Goal: Information Seeking & Learning: Check status

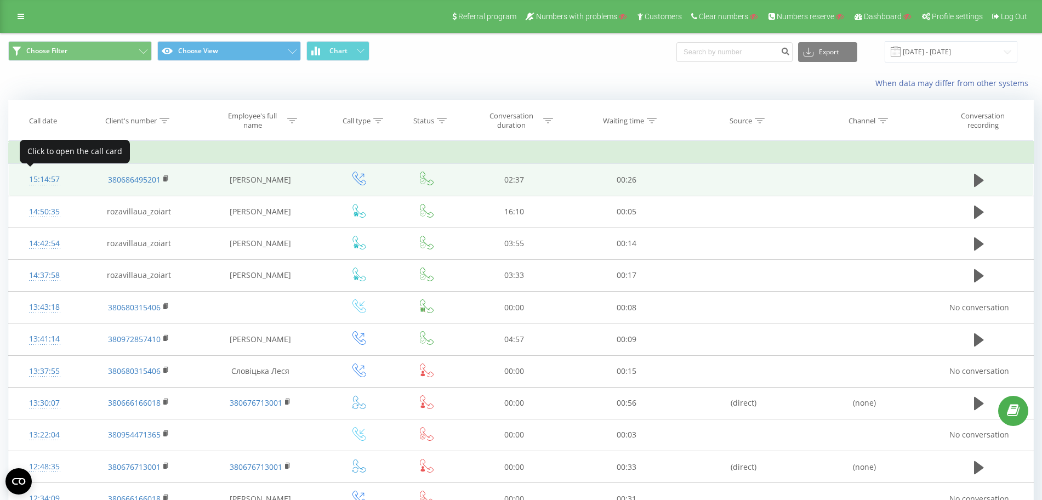
click at [27, 176] on div "15:14:57" at bounding box center [45, 179] width 50 height 21
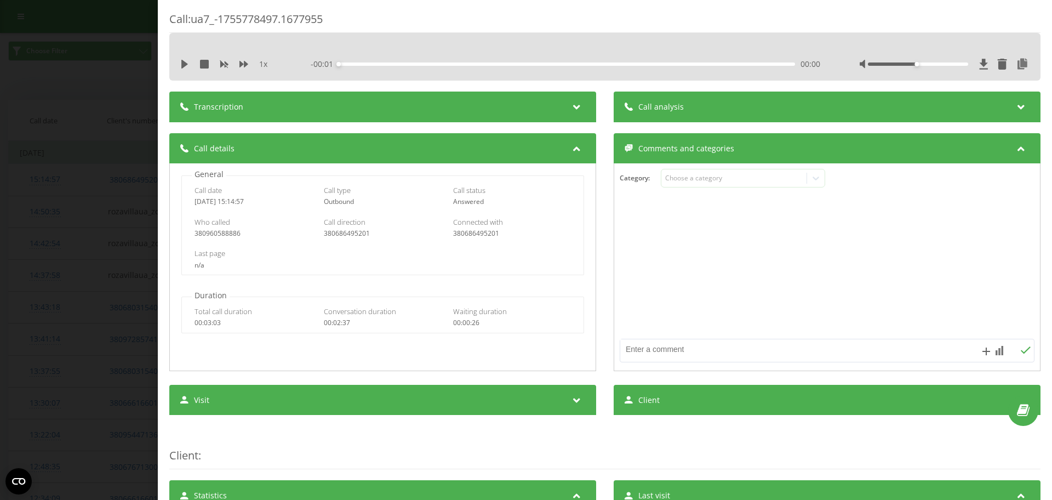
click at [88, 223] on div "Call : ua7_-1755778497.1677955 1 x - 00:01 00:00 00:00 Transcription For AI ana…" at bounding box center [526, 250] width 1052 height 500
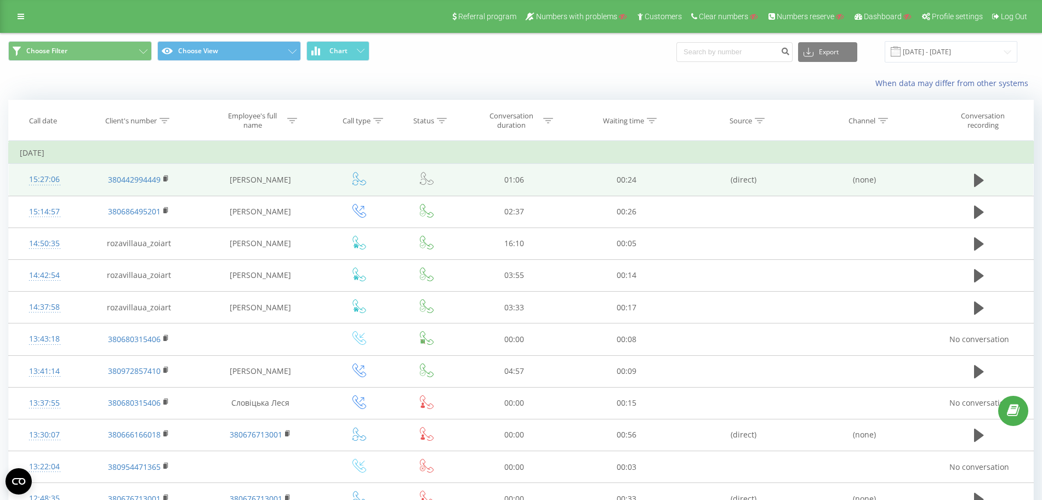
click at [49, 178] on div "15:27:06" at bounding box center [45, 179] width 50 height 21
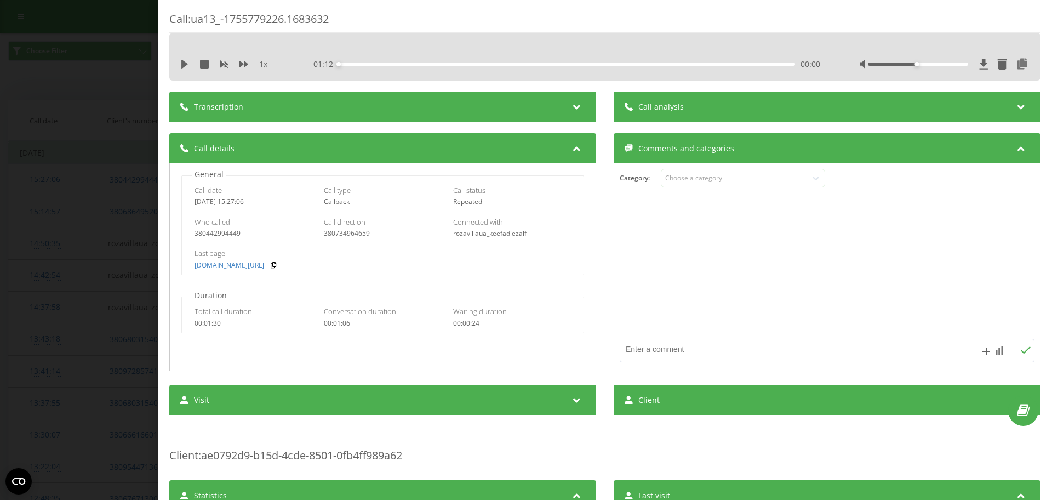
click at [80, 245] on div "Call : ua13_-1755779226.1683632 1 x - 01:12 00:00 00:00 Transcription For AI an…" at bounding box center [526, 250] width 1052 height 500
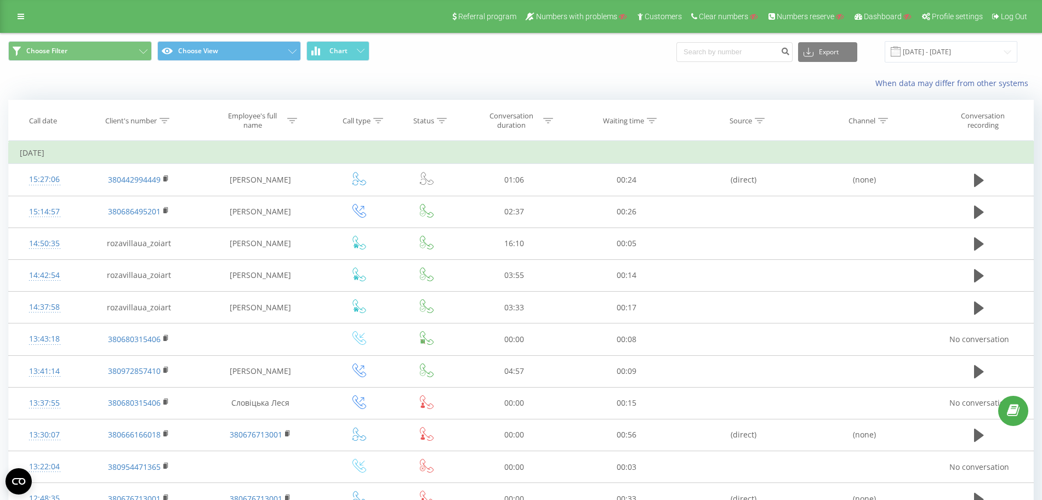
click at [30, 19] on link at bounding box center [21, 16] width 20 height 15
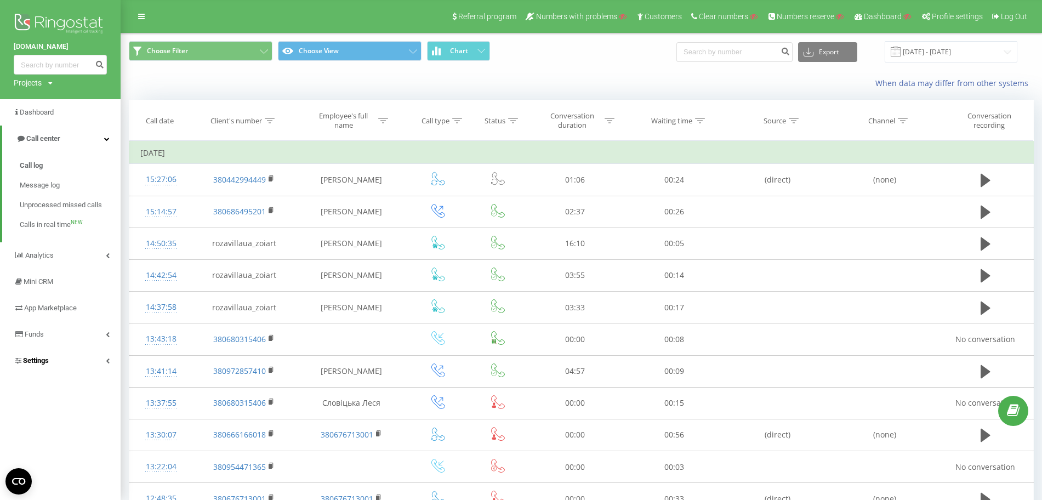
click at [71, 363] on link "Settings" at bounding box center [60, 361] width 121 height 26
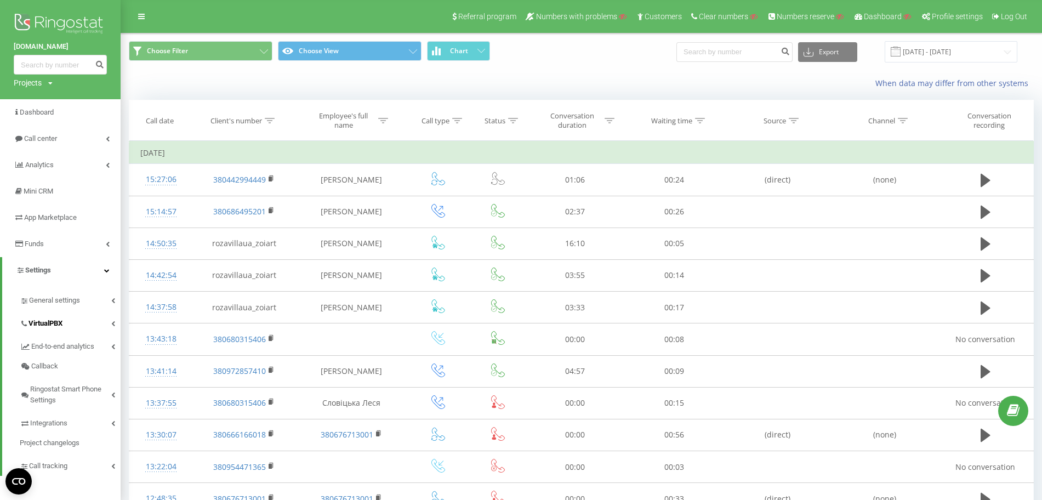
click at [78, 327] on link "VirtualPBX" at bounding box center [70, 321] width 101 height 23
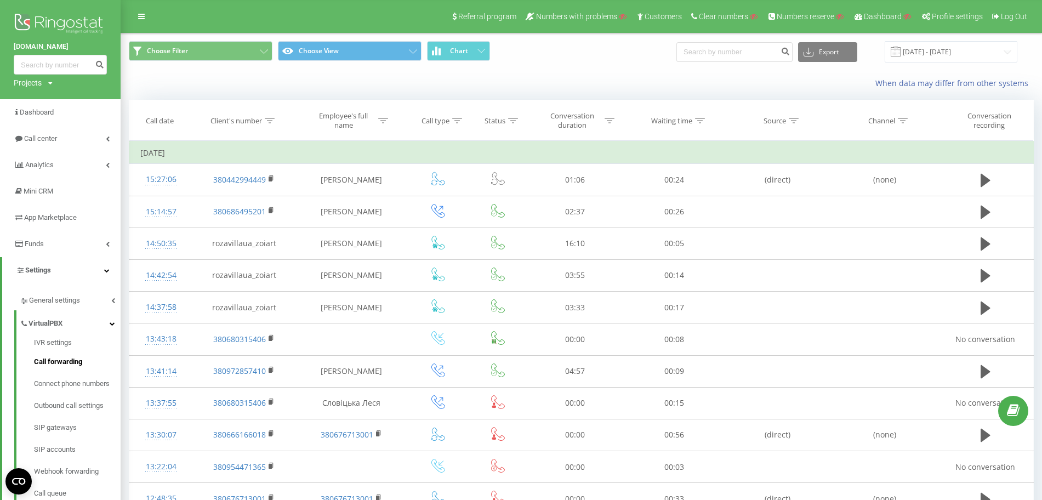
click at [76, 368] on link "Call forwarding" at bounding box center [77, 362] width 87 height 22
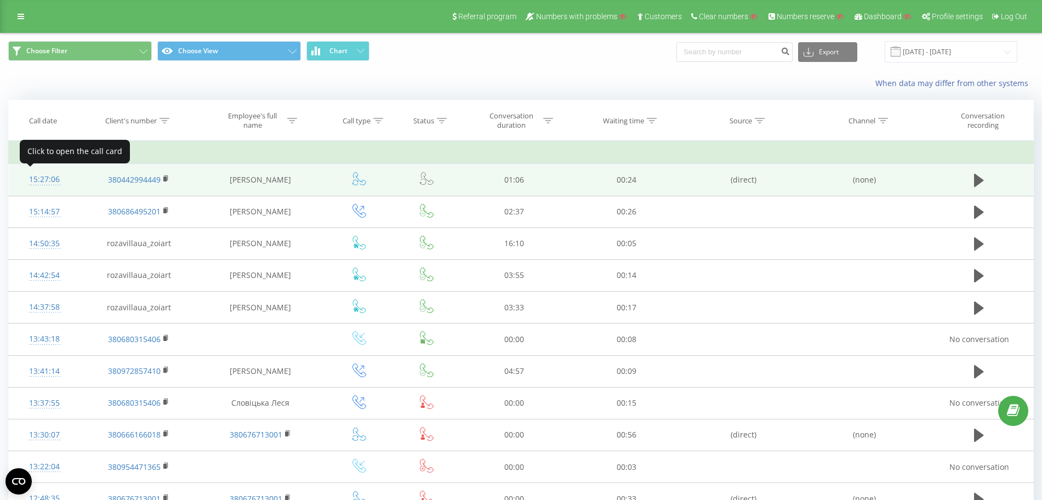
click at [37, 176] on div "15:27:06" at bounding box center [45, 179] width 50 height 21
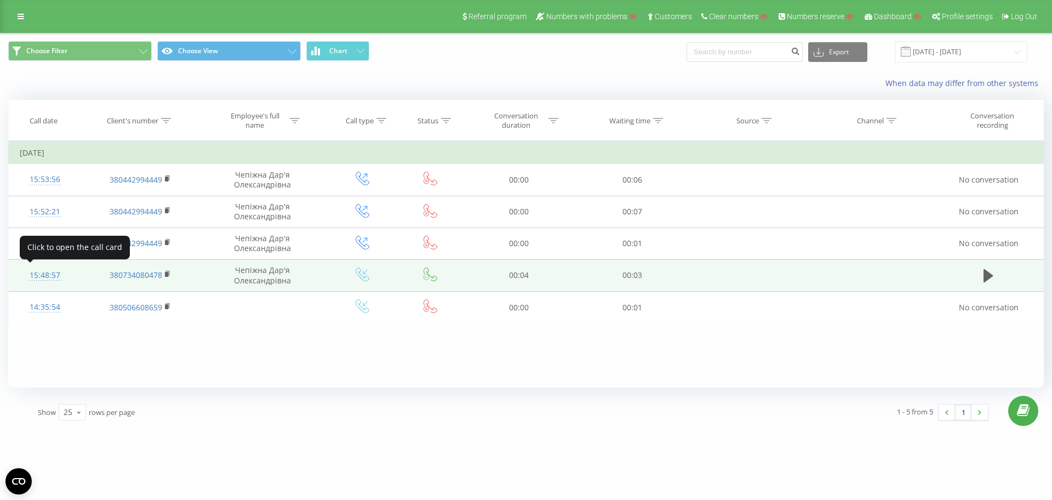
click at [41, 278] on div "15:48:57" at bounding box center [45, 275] width 50 height 21
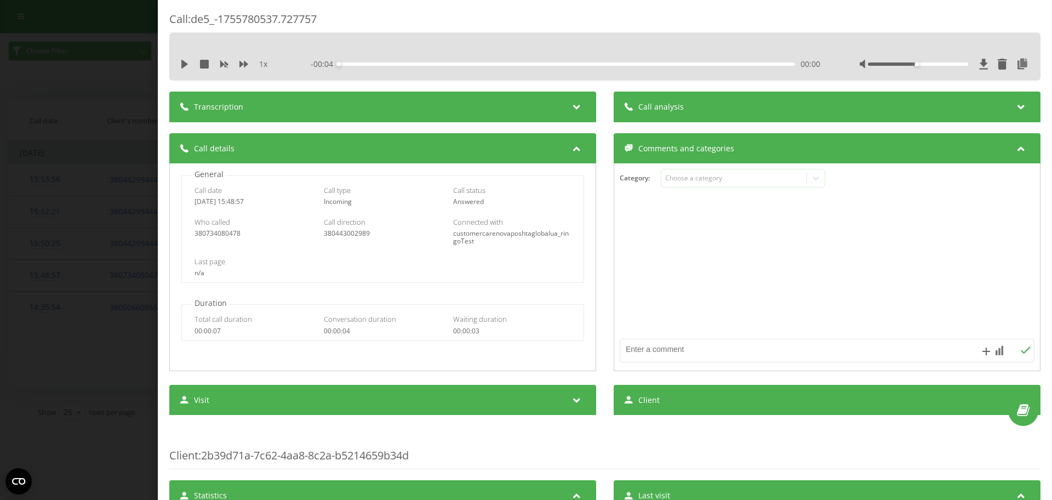
click at [77, 231] on div "Call : de5_-1755780537.727757 1 x - 00:04 00:00 00:00 Transcription For AI anal…" at bounding box center [526, 250] width 1052 height 500
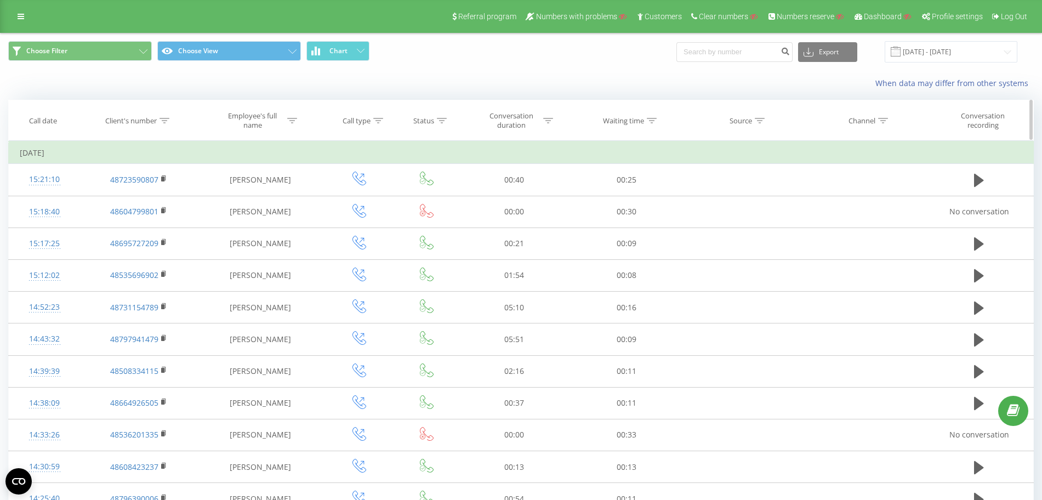
click at [550, 121] on icon at bounding box center [548, 120] width 10 height 5
click at [506, 195] on input "text" at bounding box center [514, 199] width 96 height 19
type input "03:00"
click at [514, 178] on div at bounding box center [508, 174] width 78 height 10
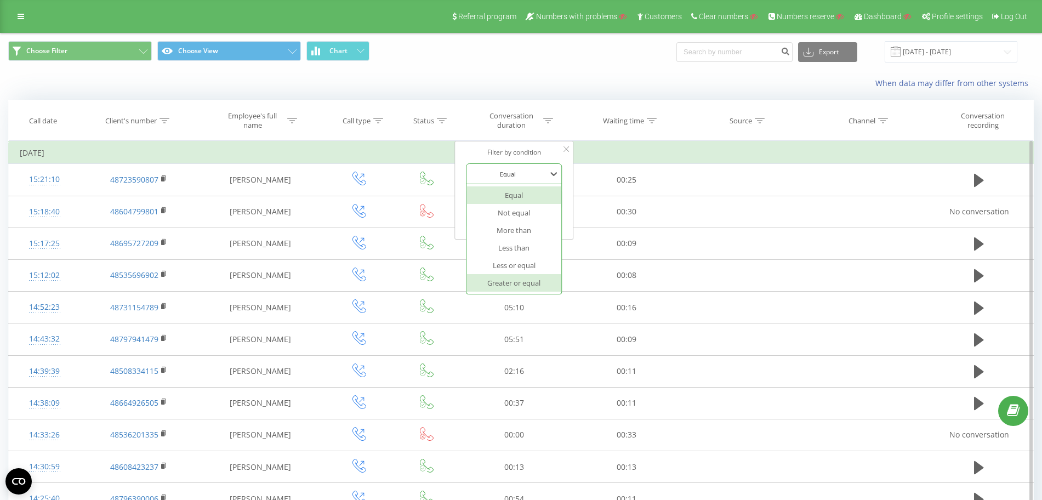
click at [517, 280] on div "Greater or equal" at bounding box center [513, 283] width 95 height 18
click at [536, 217] on span "OK" at bounding box center [537, 220] width 31 height 17
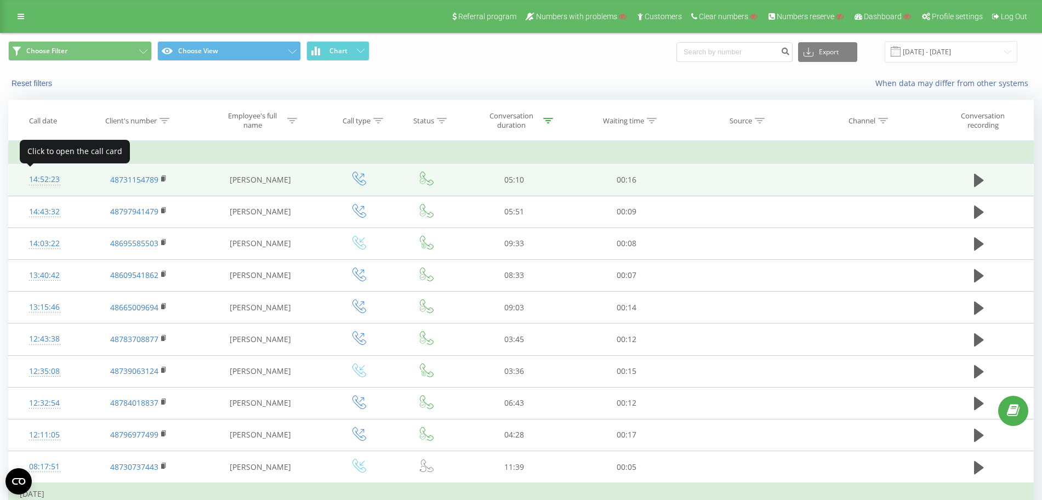
click at [50, 179] on div "14:52:23" at bounding box center [45, 179] width 50 height 21
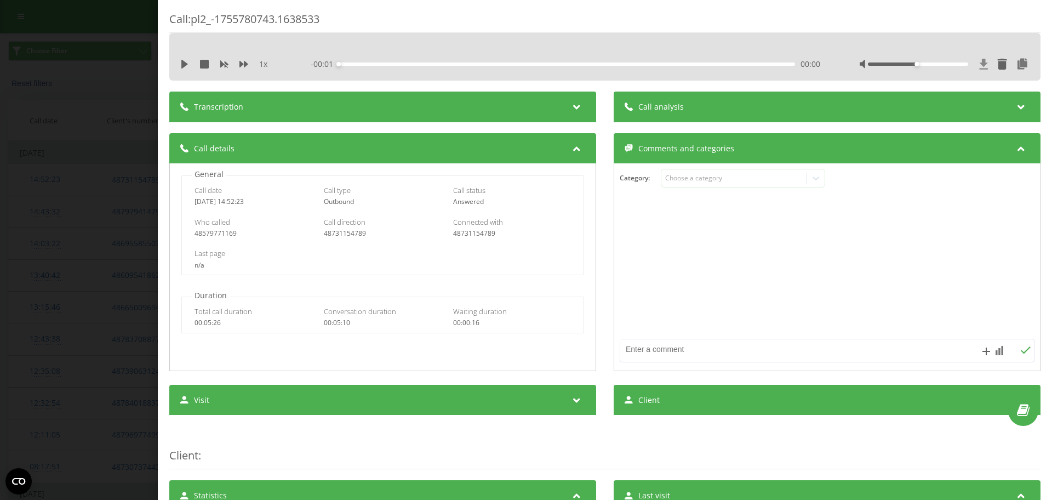
click at [980, 65] on icon at bounding box center [984, 64] width 8 height 10
click at [59, 204] on div "Call : pl2_-1755780743.1638533 1 x - 05:10 00:00 00:00 Transcription For AI ana…" at bounding box center [526, 250] width 1052 height 500
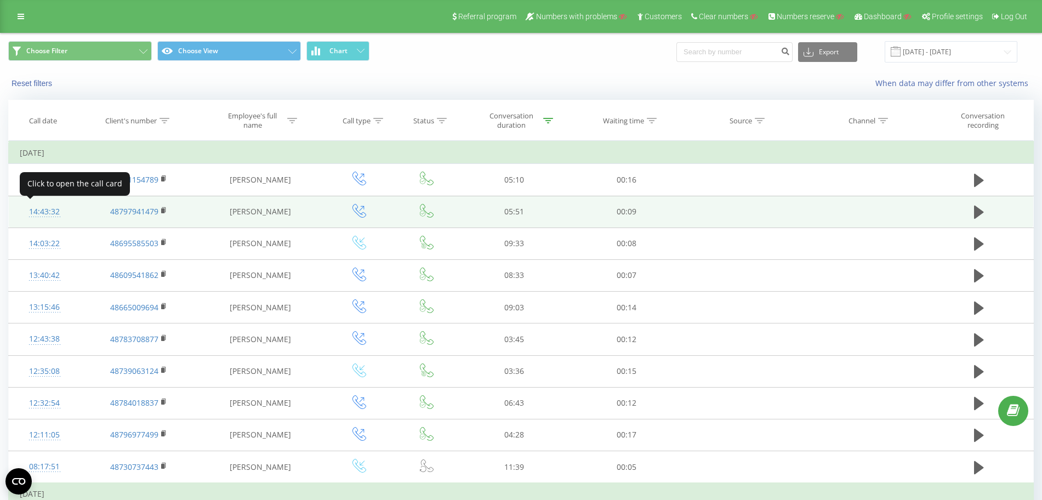
click at [45, 214] on div "14:43:32" at bounding box center [45, 211] width 50 height 21
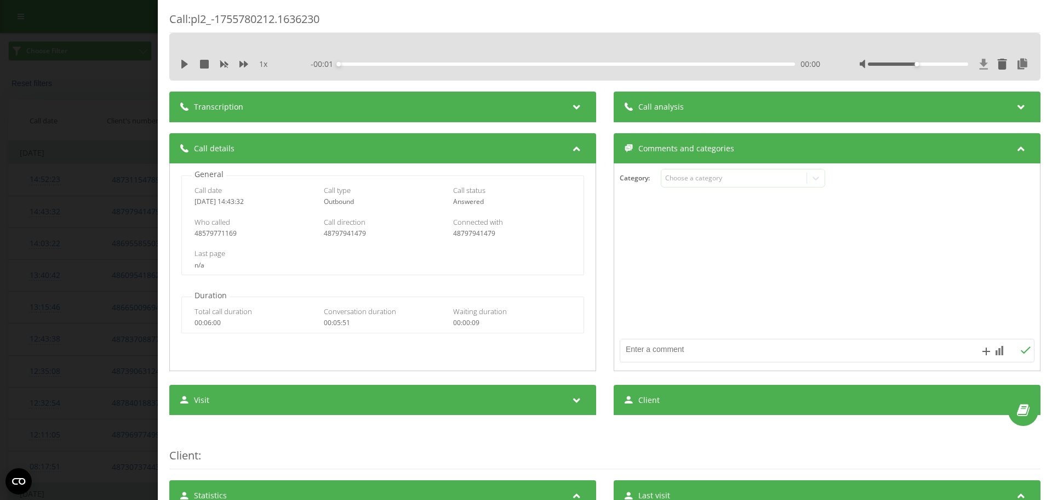
click at [980, 64] on icon at bounding box center [984, 64] width 8 height 10
click at [91, 179] on div "Call : pl2_-1755780212.1636230 1 x - 05:51 00:00 00:00 Transcription For AI ana…" at bounding box center [526, 250] width 1052 height 500
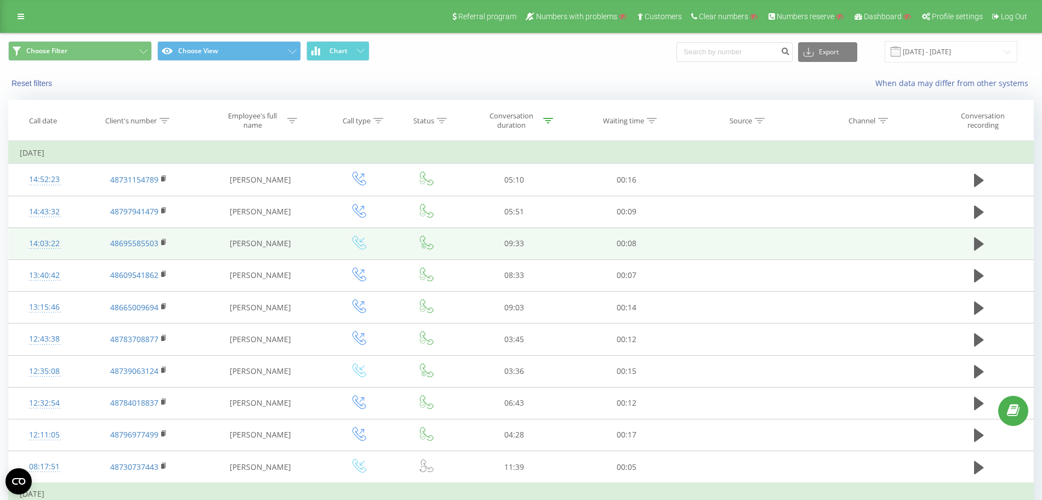
click at [61, 242] on div "14:03:22" at bounding box center [45, 243] width 50 height 21
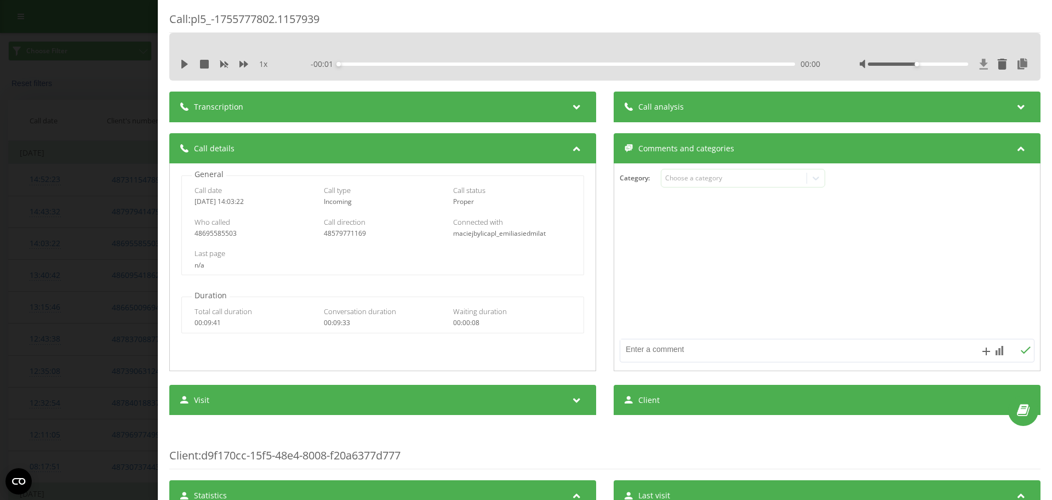
click at [980, 65] on icon at bounding box center [984, 64] width 8 height 10
click at [103, 203] on div "Call : pl5_-1755777802.1157939 1 x - 09:34 00:00 00:00 Transcription For AI ana…" at bounding box center [526, 250] width 1052 height 500
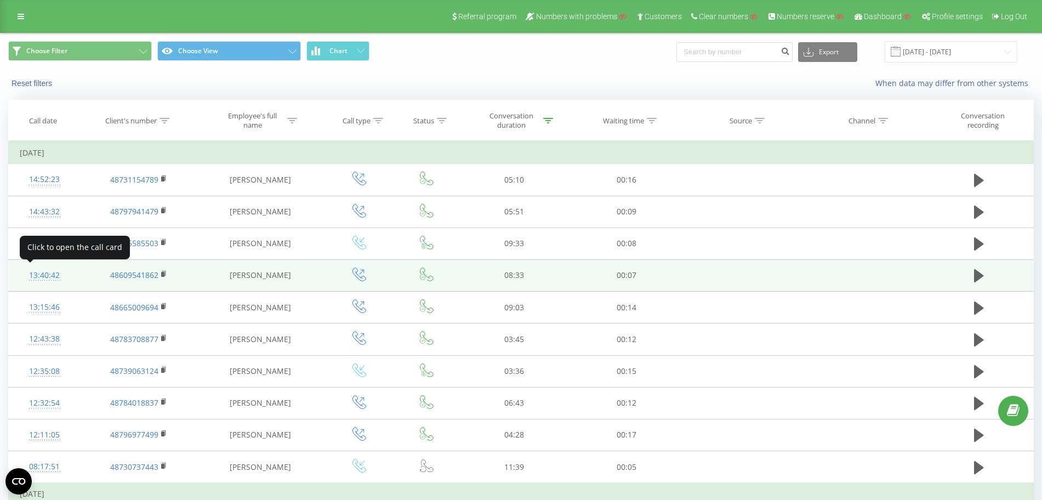
click at [52, 277] on div "13:40:42" at bounding box center [45, 275] width 50 height 21
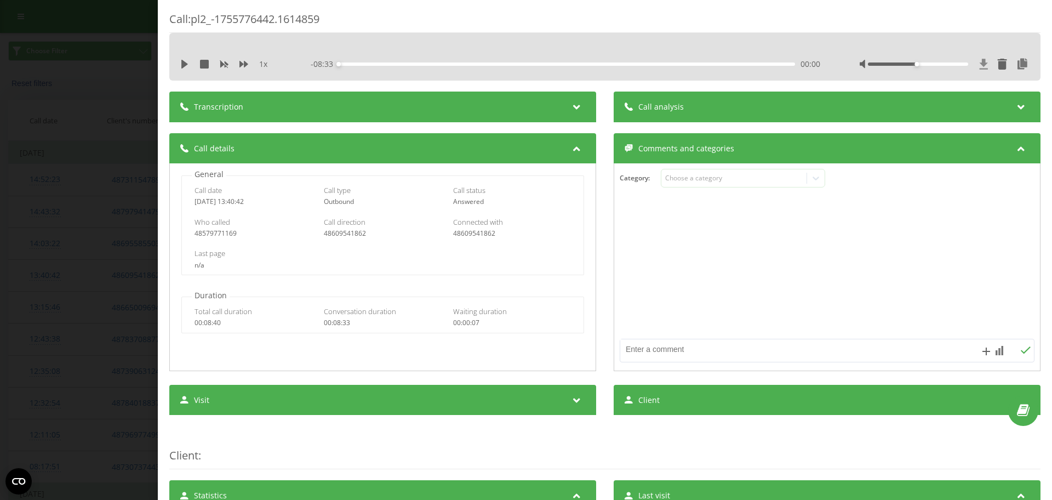
click at [980, 63] on icon at bounding box center [984, 64] width 8 height 10
click at [0, 253] on div "Call : pl2_-1755776442.1614859 1 x - 08:33 00:00 00:00 Transcription For AI ana…" at bounding box center [526, 250] width 1052 height 500
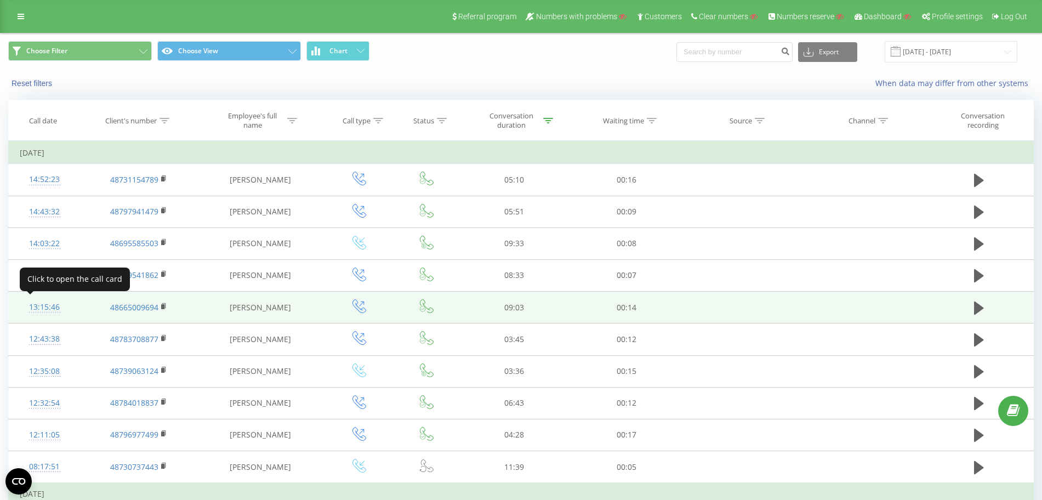
click at [41, 308] on div "13:15:46" at bounding box center [45, 307] width 50 height 21
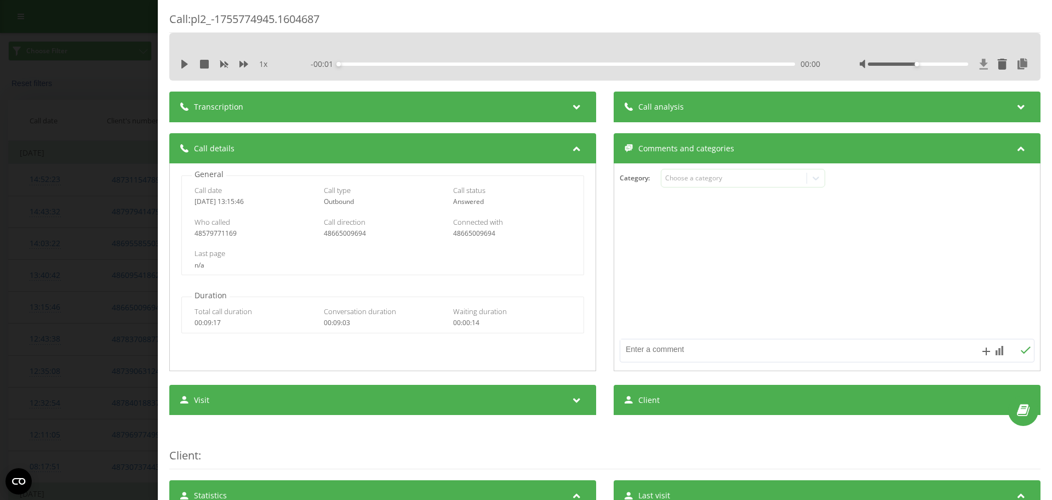
click at [979, 61] on icon at bounding box center [983, 64] width 9 height 11
click at [66, 129] on div "Call : pl2_-1755774945.1604687 1 x - 09:02 00:00 00:00 Transcription For AI ana…" at bounding box center [526, 250] width 1052 height 500
